Goal: Find contact information: Find contact information

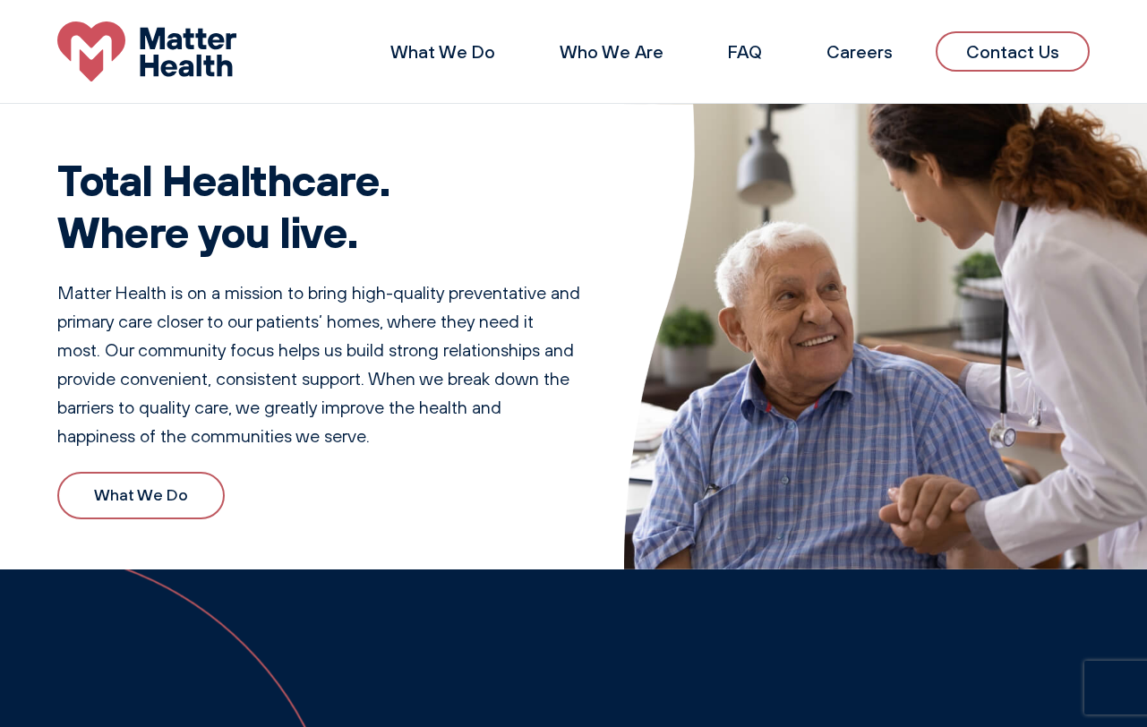
click at [988, 57] on link "Contact Us" at bounding box center [1013, 51] width 154 height 40
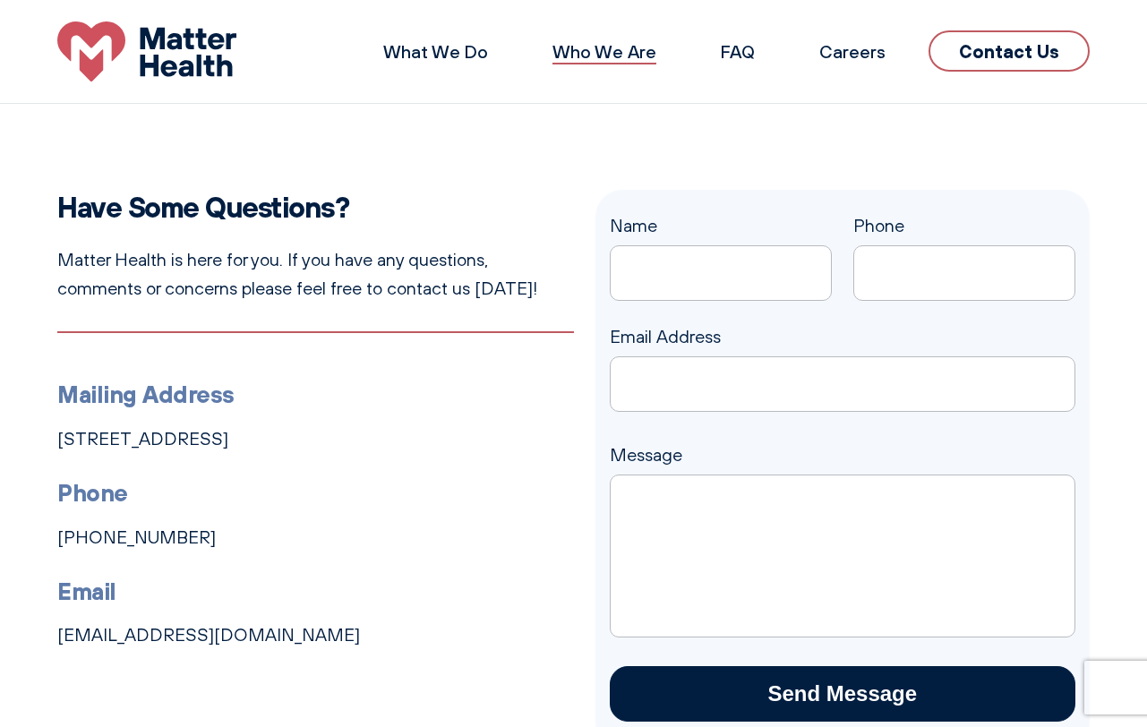
click at [623, 54] on link "Who We Are" at bounding box center [605, 51] width 104 height 22
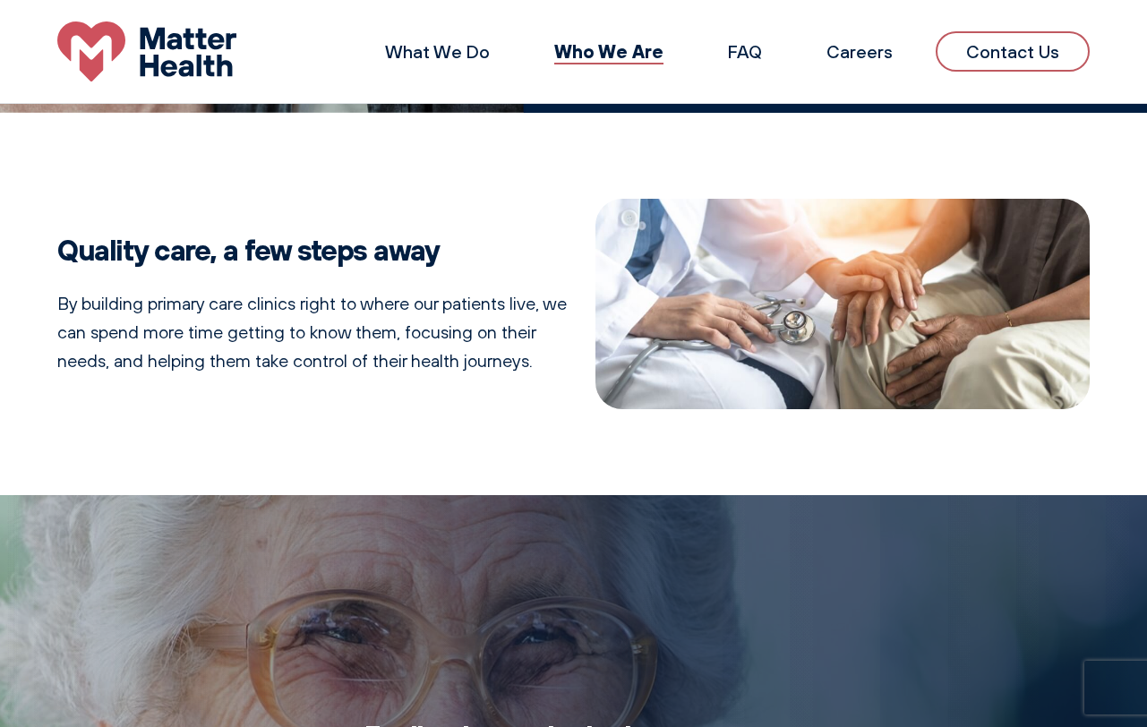
scroll to position [392, 0]
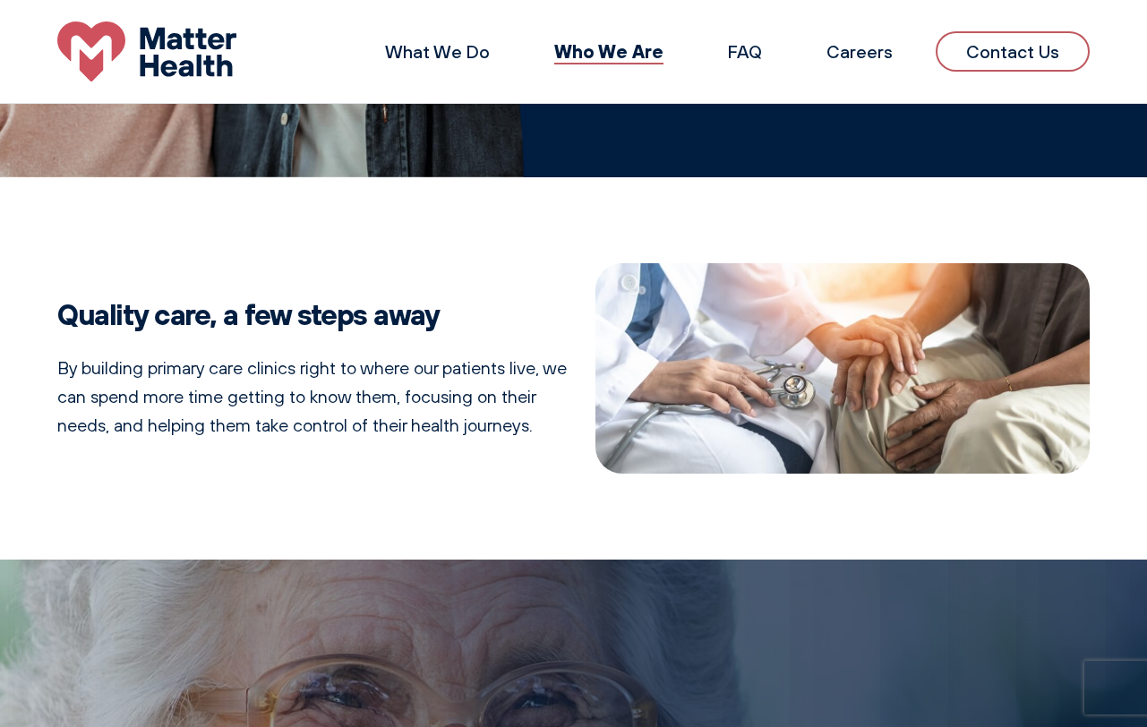
click at [199, 44] on img at bounding box center [146, 51] width 179 height 60
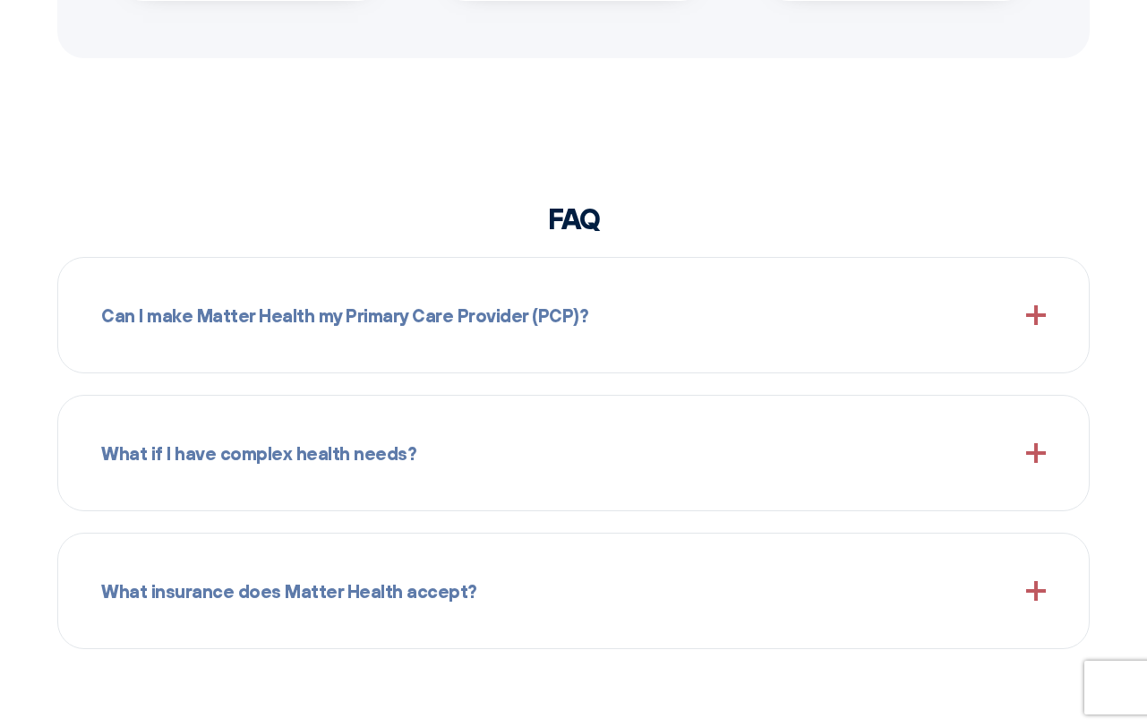
scroll to position [1612, 0]
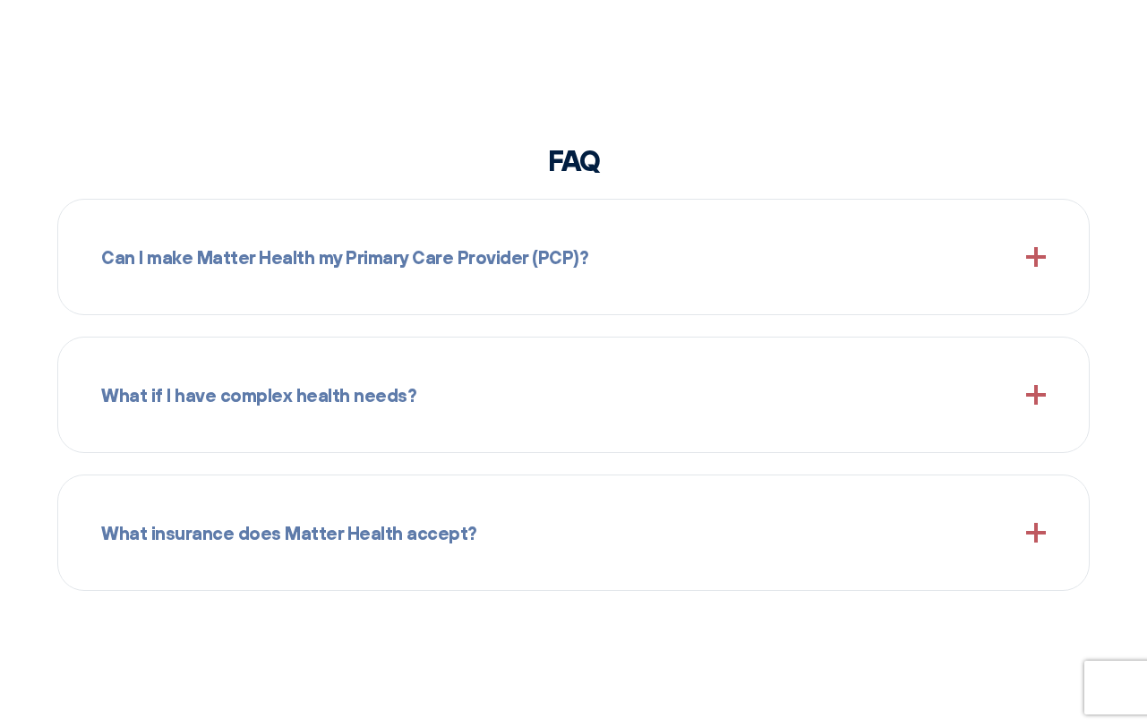
click at [554, 275] on div "Can I make Matter Health my Primary Care Provider (PCP)?" at bounding box center [573, 257] width 945 height 72
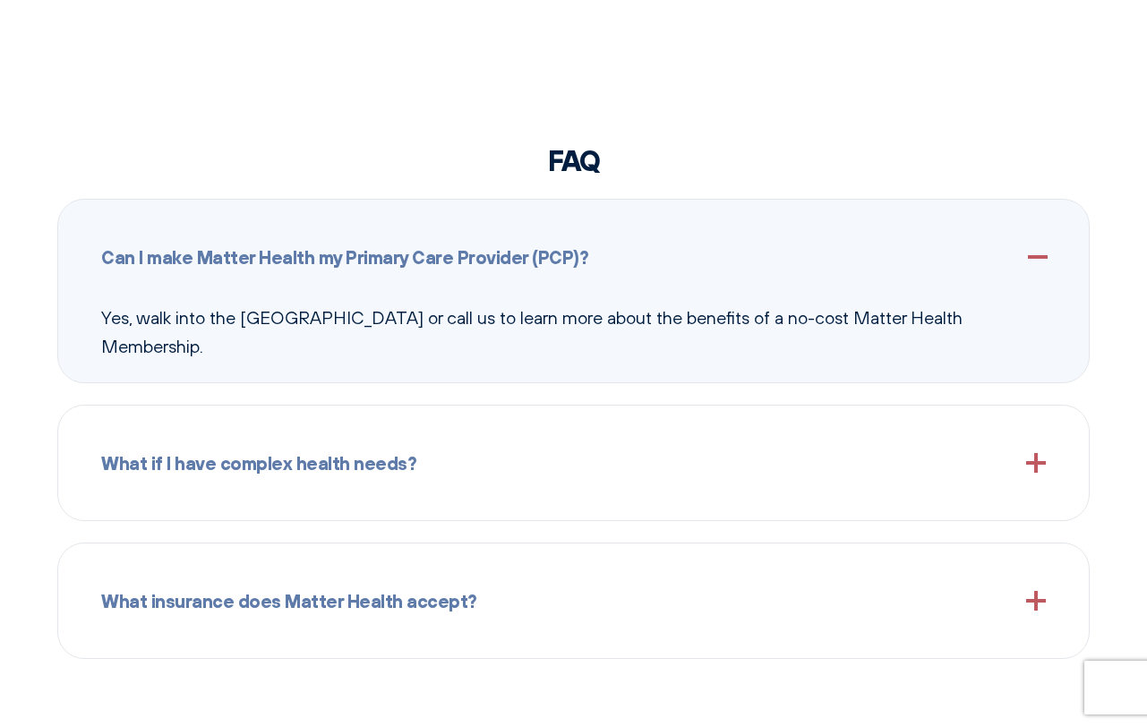
click at [554, 275] on div "Can I make Matter Health my Primary Care Provider (PCP)?" at bounding box center [573, 257] width 945 height 72
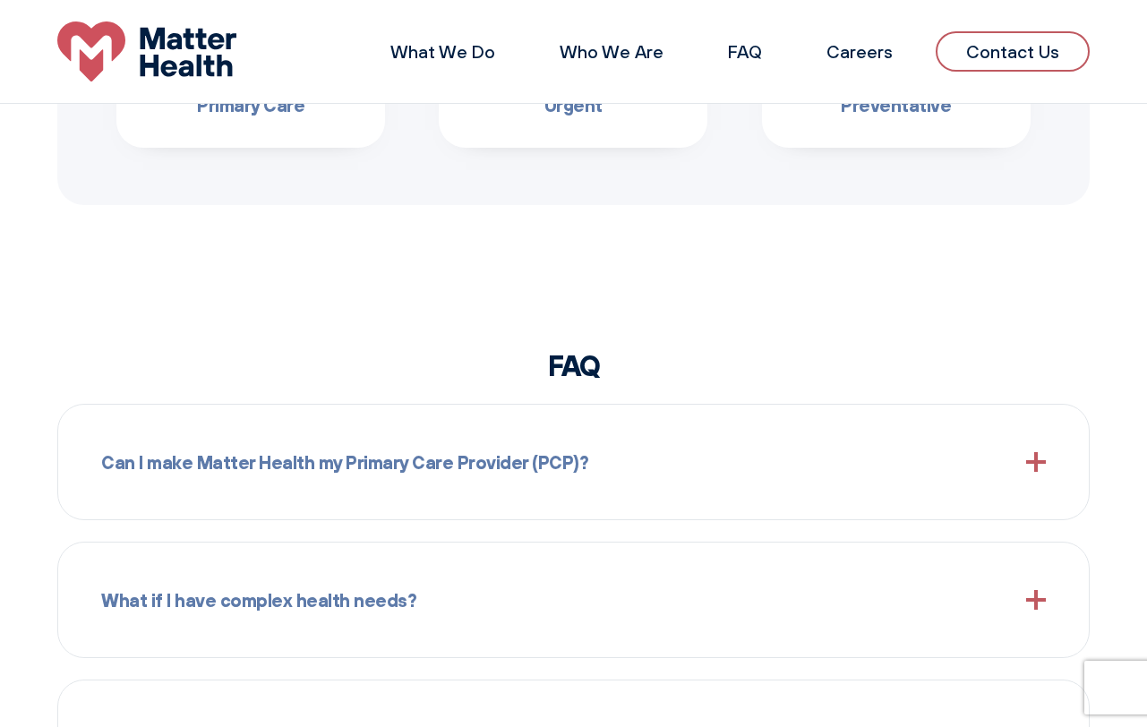
scroll to position [1258, 0]
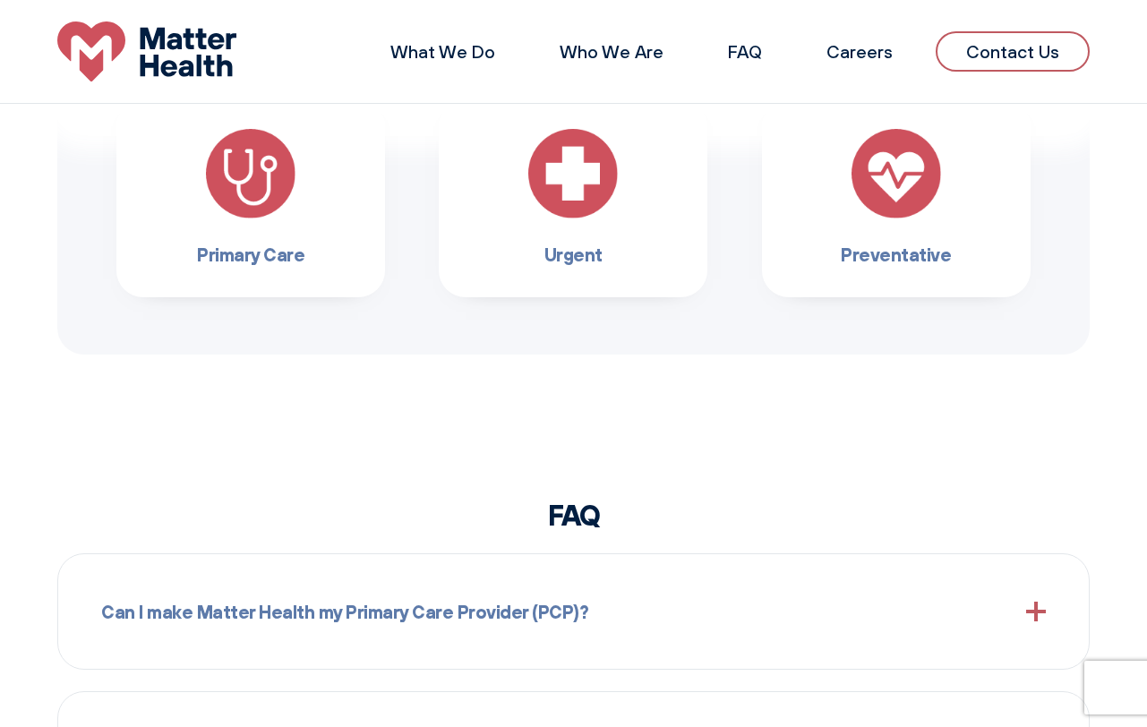
click at [984, 48] on link "Contact Us" at bounding box center [1013, 51] width 154 height 40
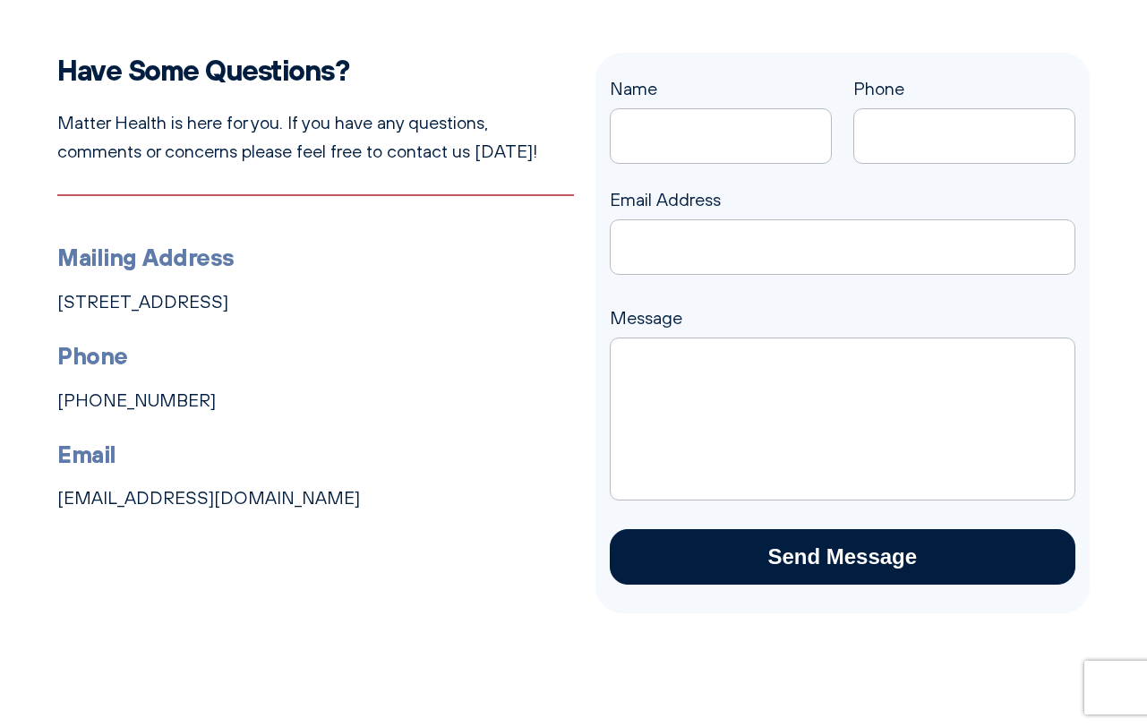
scroll to position [179, 0]
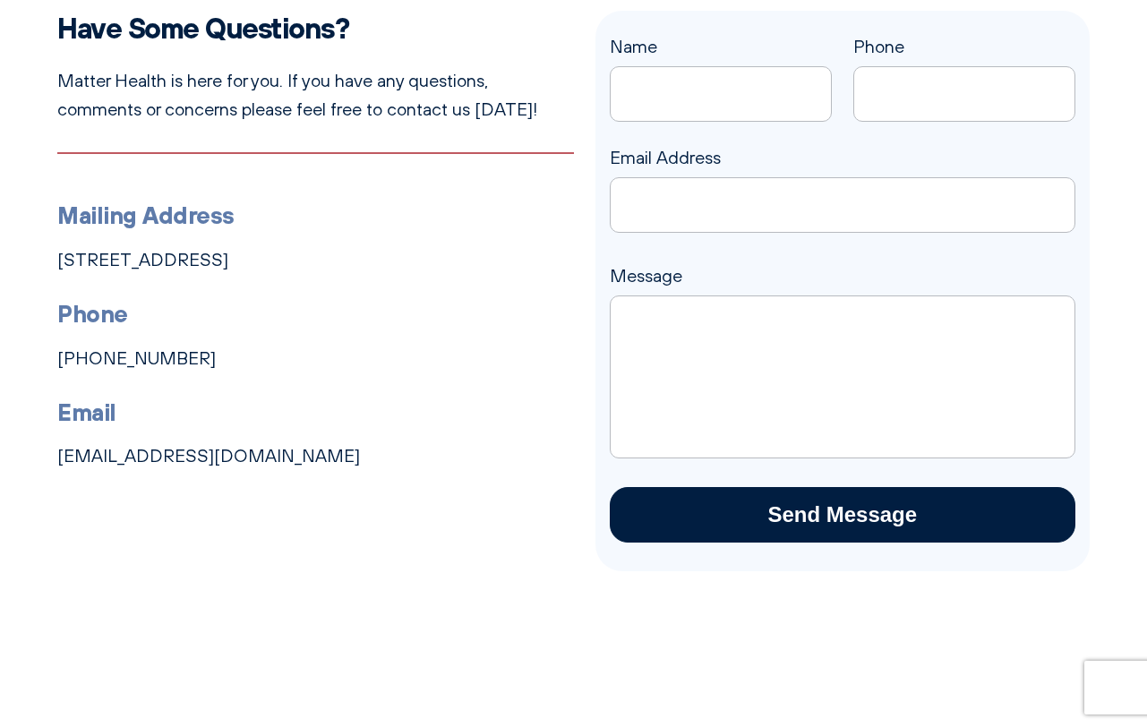
click at [254, 355] on li "Phone [PHONE_NUMBER]" at bounding box center [315, 334] width 517 height 77
drag, startPoint x: 176, startPoint y: 360, endPoint x: 58, endPoint y: 355, distance: 118.4
click at [58, 355] on li "Phone [PHONE_NUMBER]" at bounding box center [315, 334] width 517 height 77
copy link "[PHONE_NUMBER]"
